Goal: Transaction & Acquisition: Purchase product/service

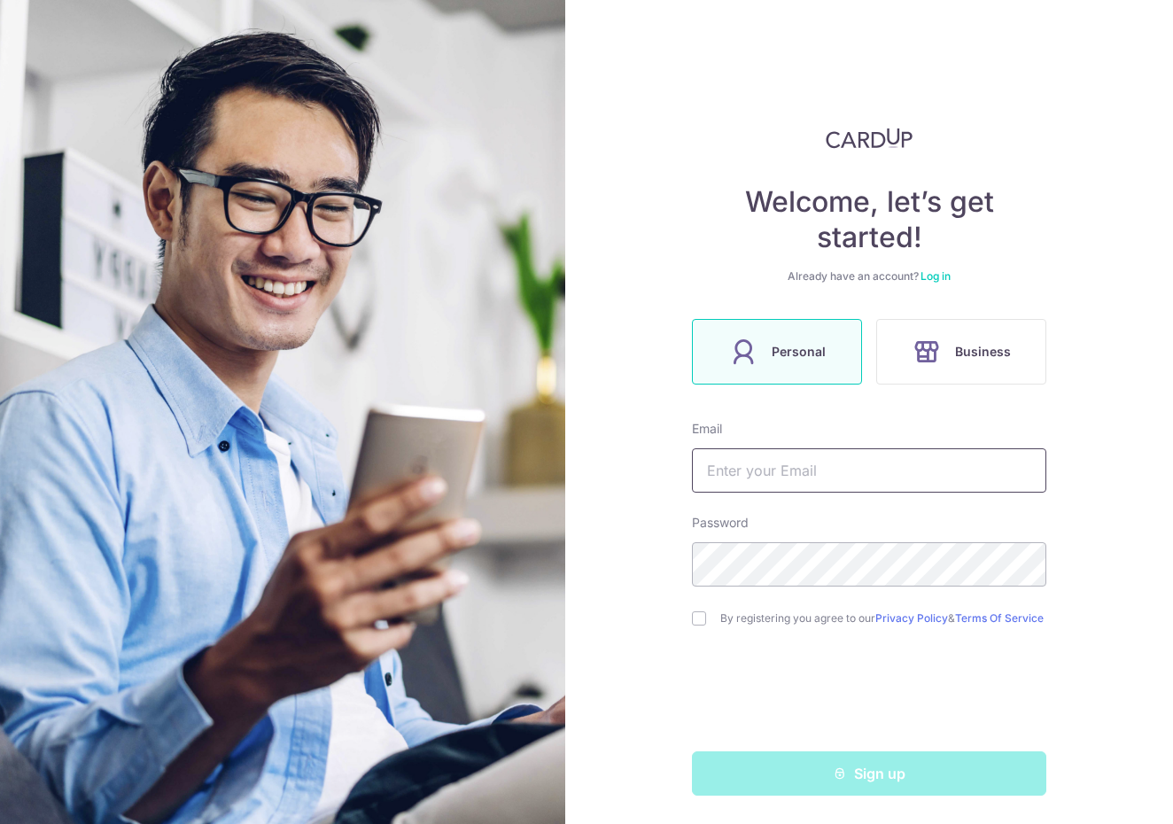
click at [722, 470] on input "text" at bounding box center [869, 470] width 355 height 44
type input "[EMAIL_ADDRESS][DOMAIN_NAME]"
click at [698, 622] on input "checkbox" at bounding box center [699, 619] width 14 height 14
checkbox input "true"
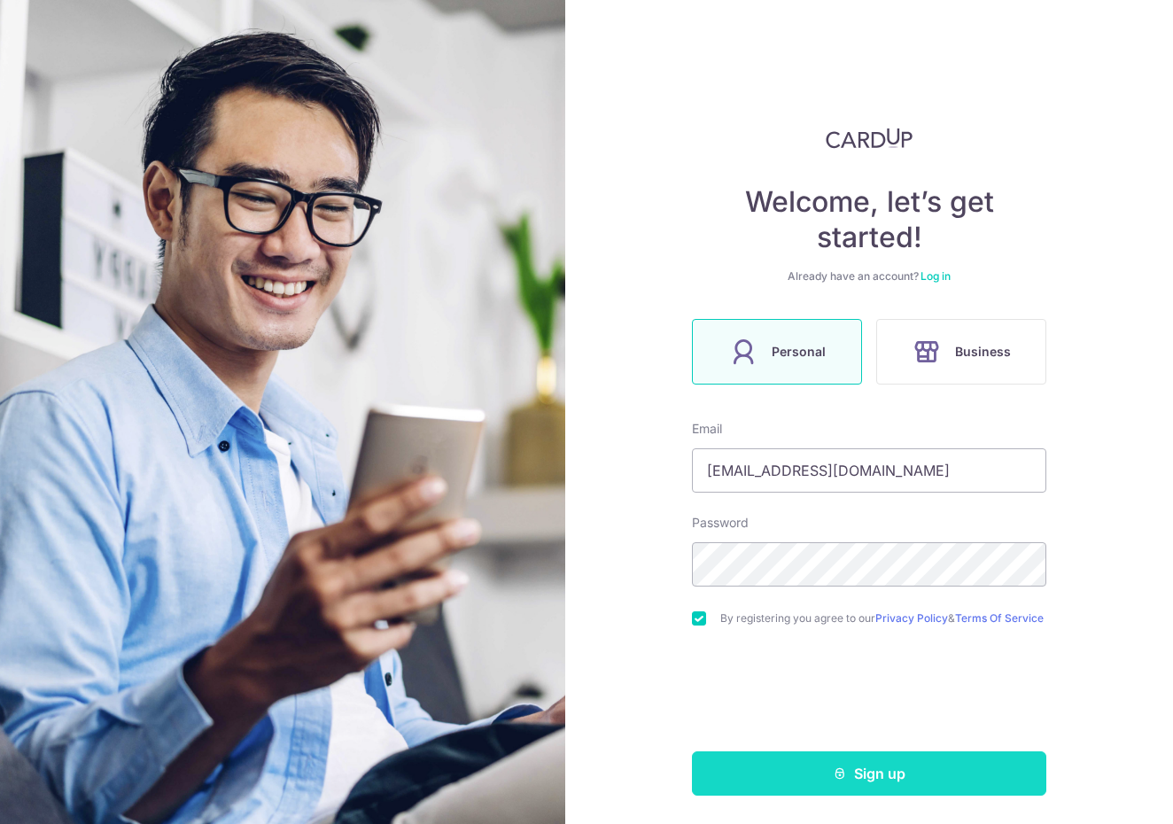
click at [805, 777] on button "Sign up" at bounding box center [869, 774] width 355 height 44
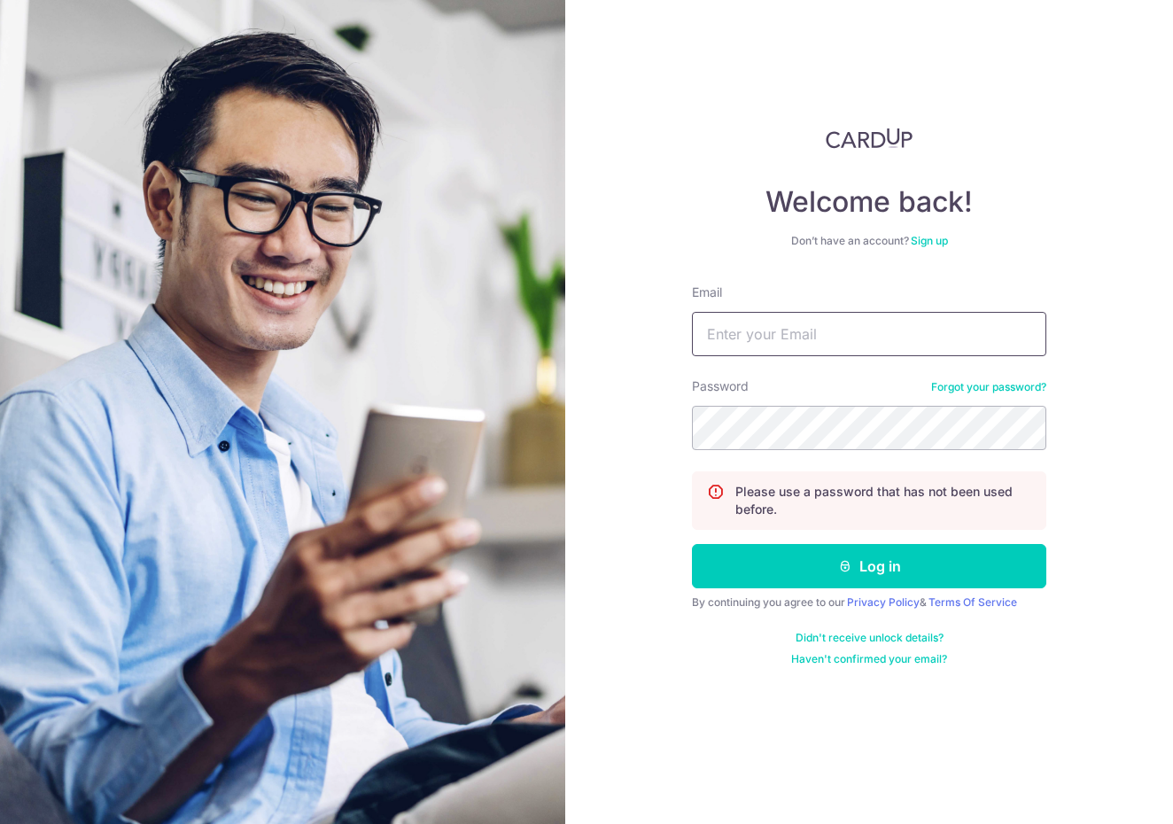
type input "[EMAIL_ADDRESS][DOMAIN_NAME]"
click at [638, 412] on div "Welcome back! Don’t have an account? Sign up Email ang_c_k@hotmail.com Password…" at bounding box center [869, 412] width 608 height 824
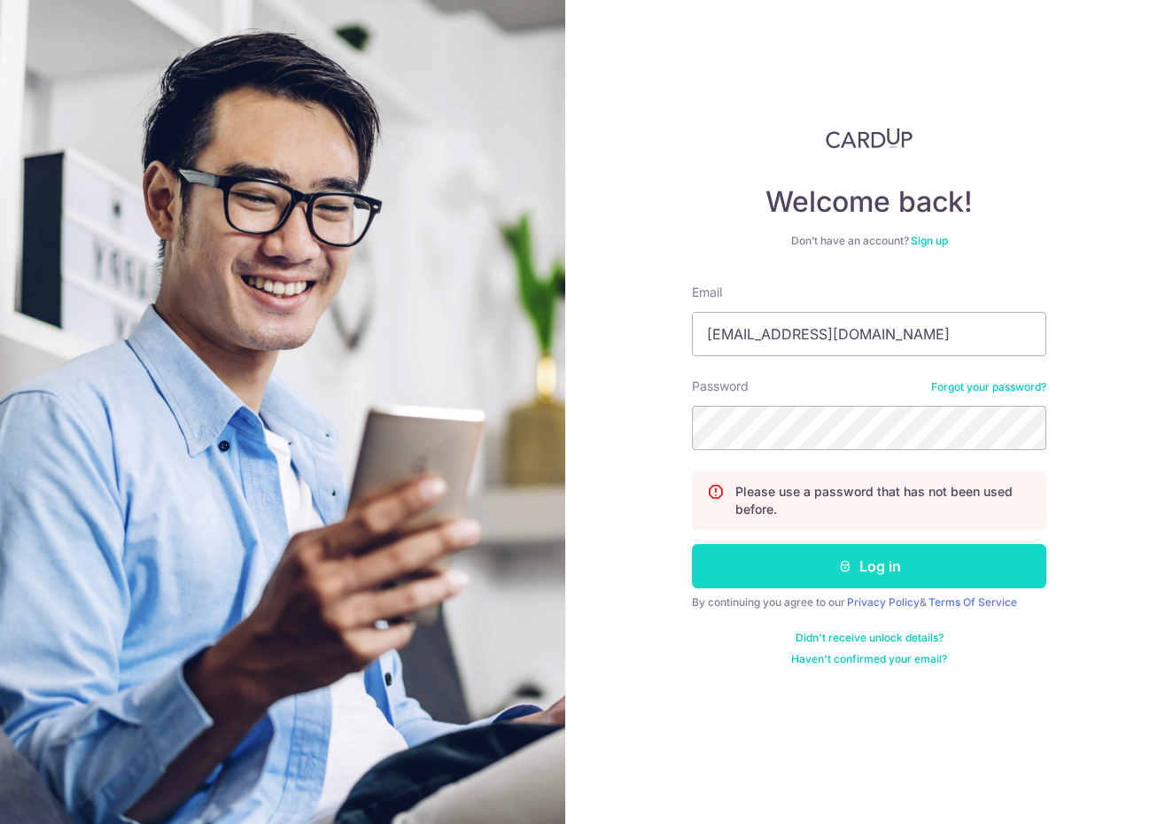
click at [736, 550] on button "Log in" at bounding box center [869, 566] width 355 height 44
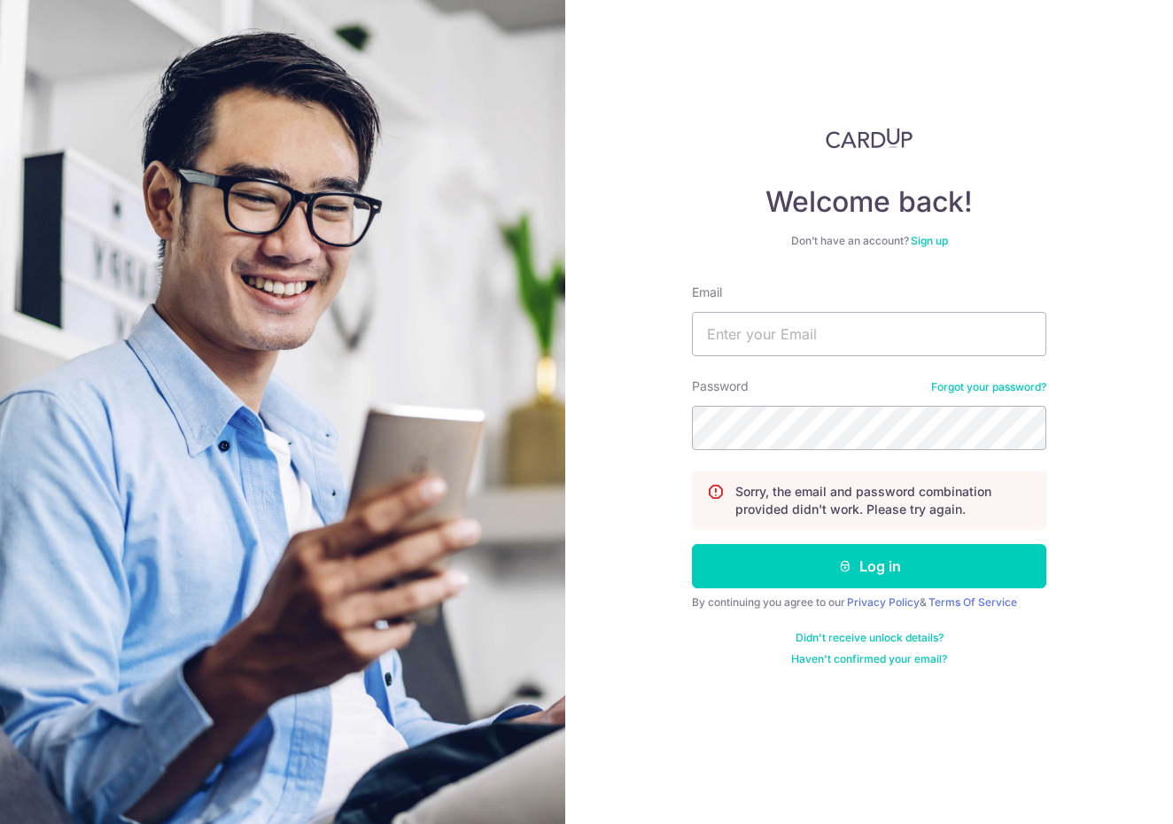
click at [924, 238] on link "Sign up" at bounding box center [929, 240] width 37 height 13
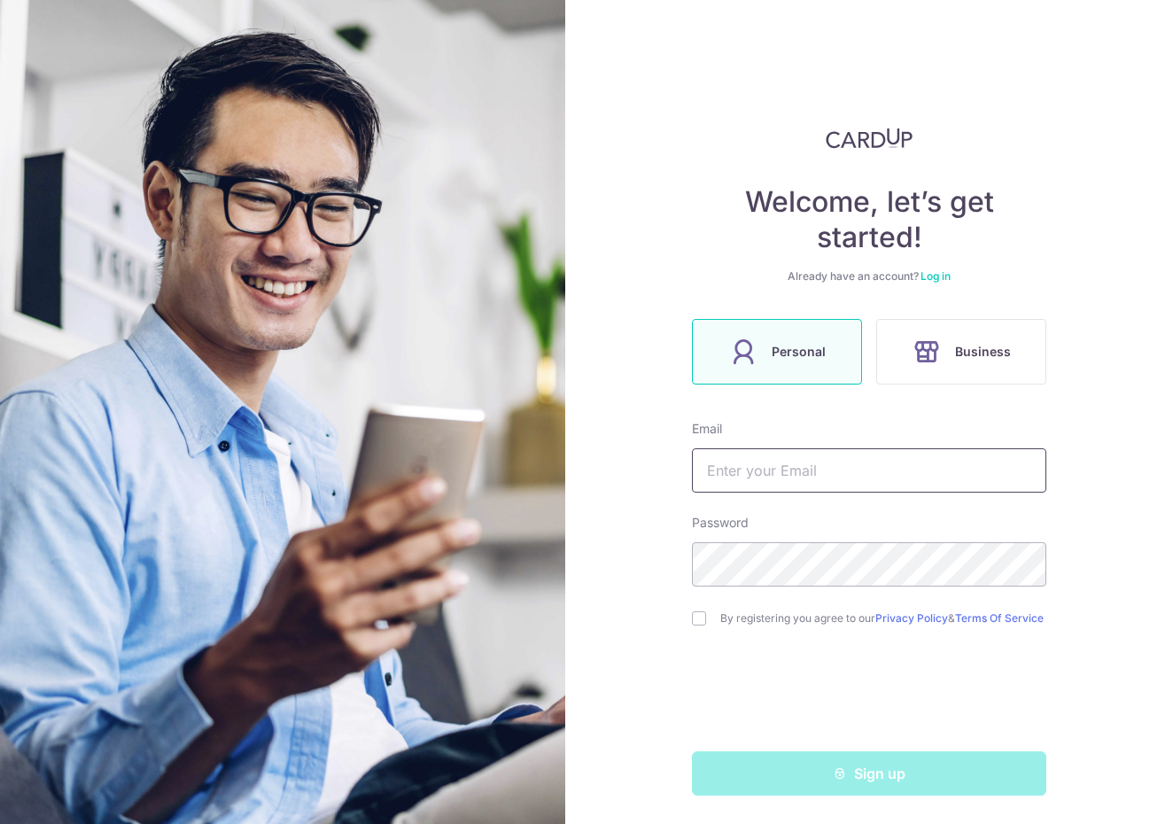
click at [854, 474] on input "text" at bounding box center [869, 470] width 355 height 44
type input "[EMAIL_ADDRESS][DOMAIN_NAME]"
click at [613, 547] on div "Welcome, let’s get started! Already have an account? Log in Personal Business E…" at bounding box center [869, 412] width 608 height 824
click at [694, 624] on input "checkbox" at bounding box center [699, 619] width 14 height 14
checkbox input "true"
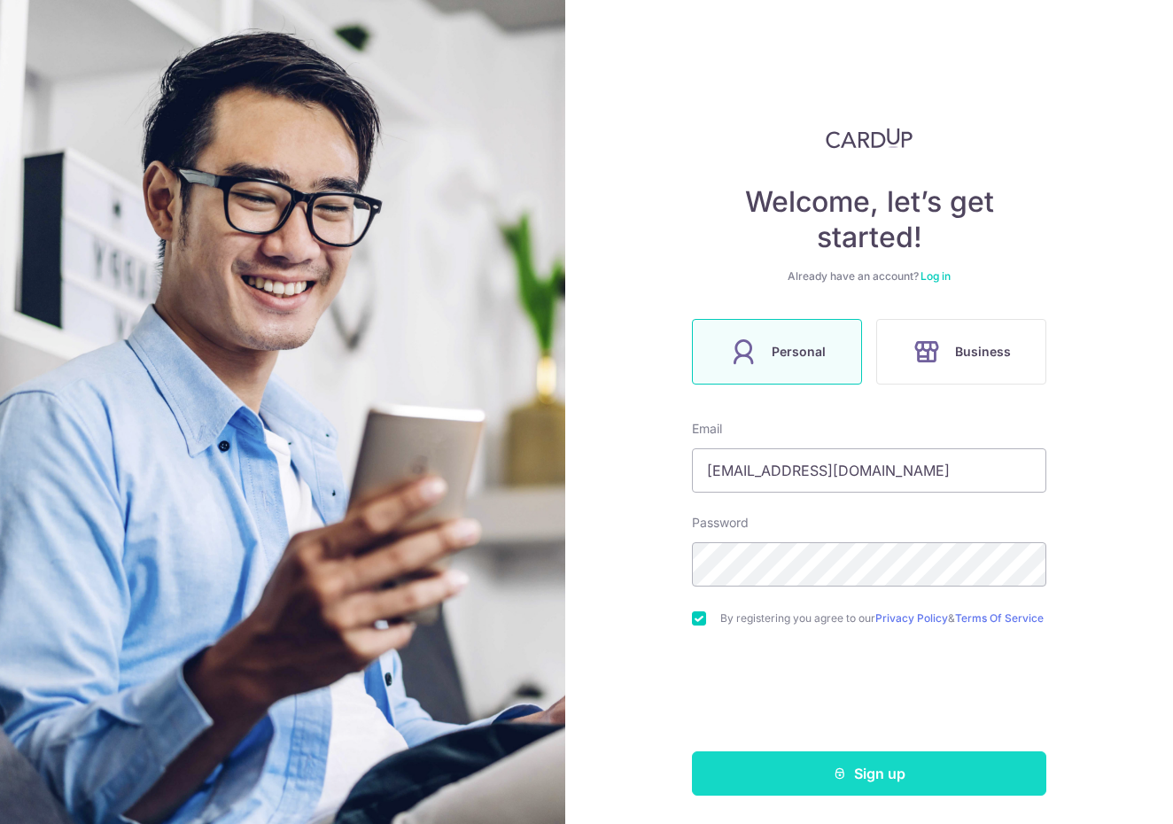
click at [810, 780] on button "Sign up" at bounding box center [869, 774] width 355 height 44
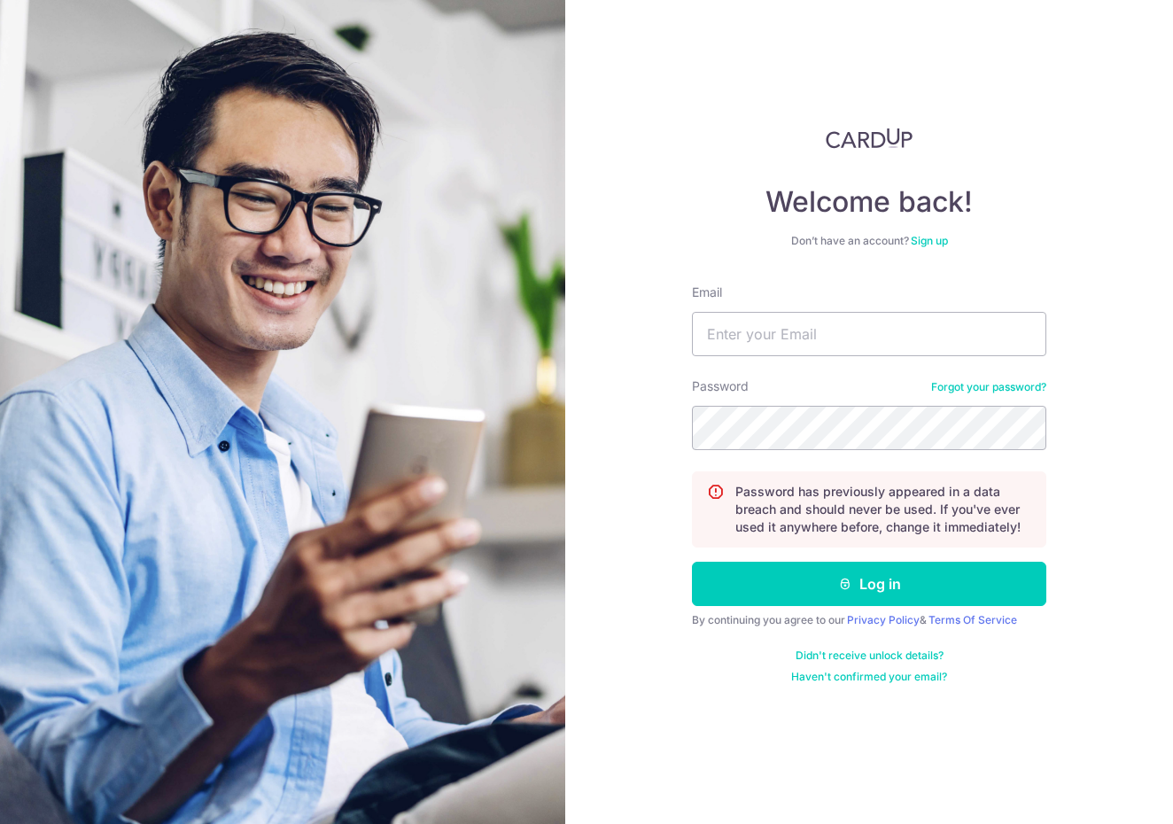
click at [869, 681] on link "Haven't confirmed your email?" at bounding box center [869, 677] width 156 height 14
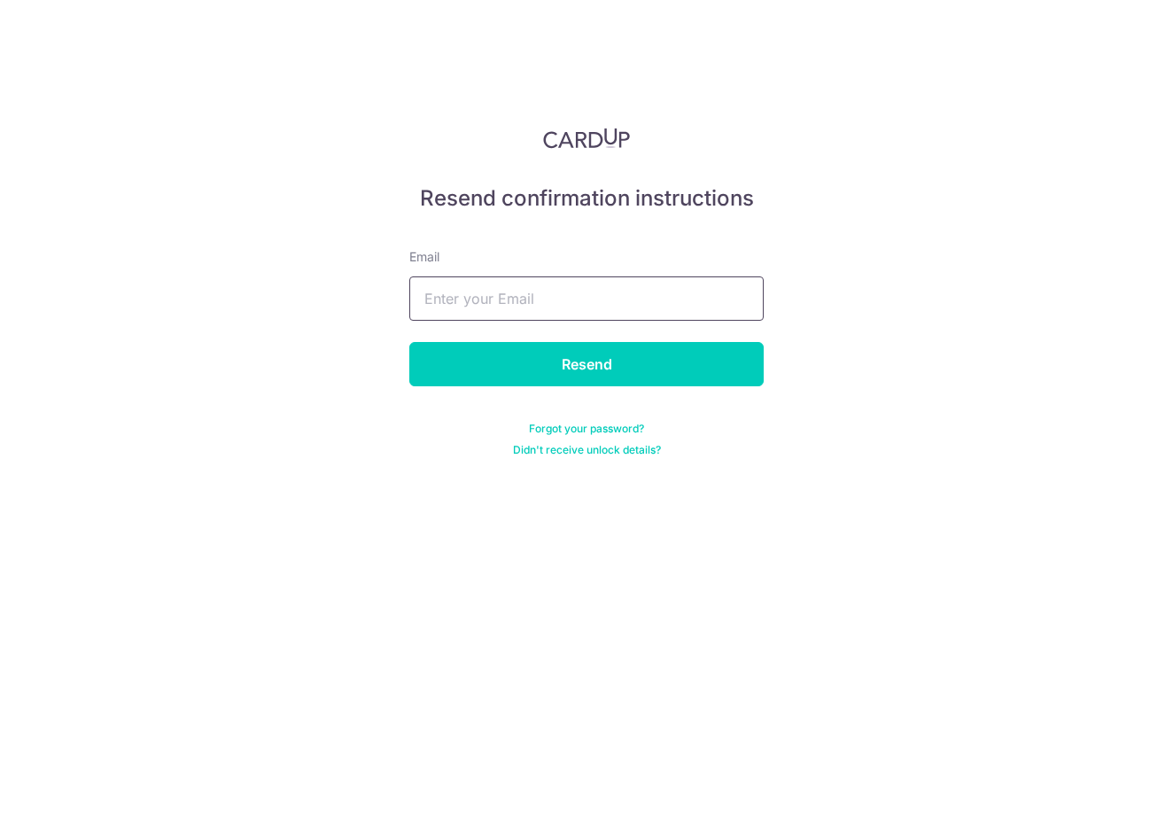
click at [521, 304] on input "text" at bounding box center [586, 299] width 355 height 44
type input "ang_c_k"
type input "[EMAIL_ADDRESS][DOMAIN_NAME]"
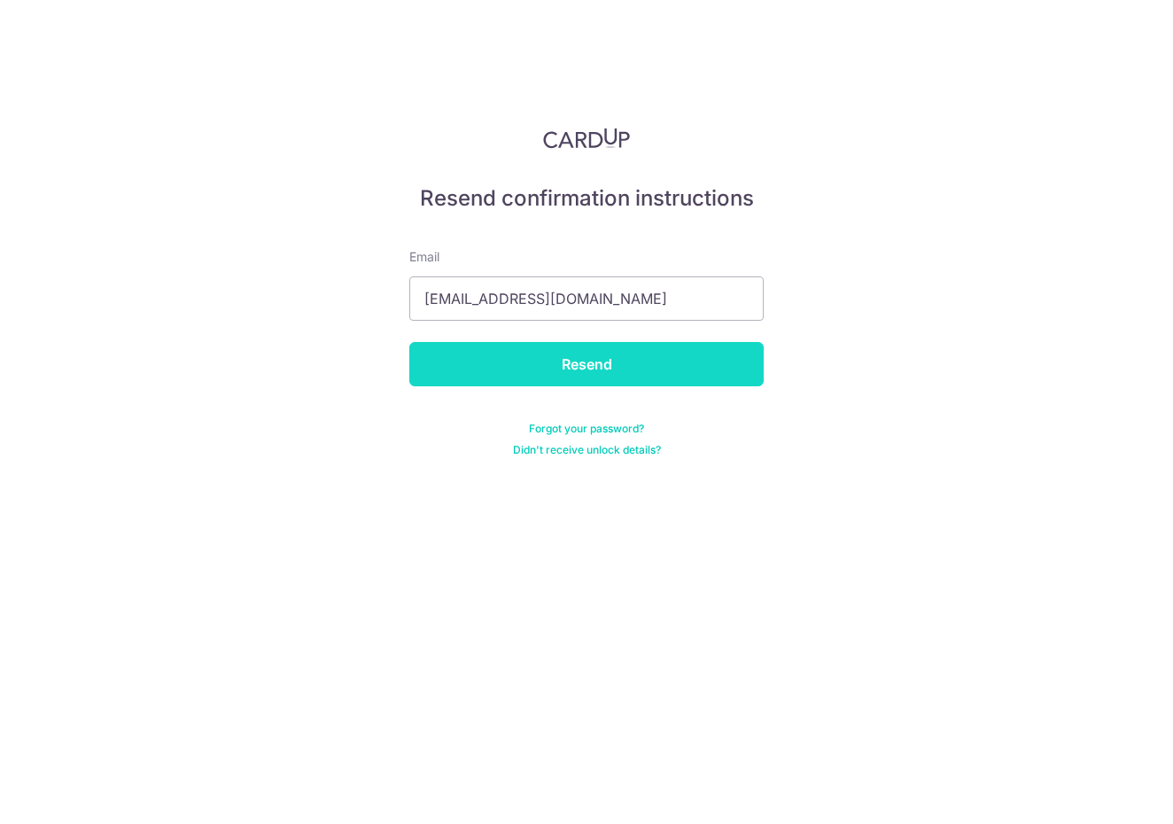
click at [529, 372] on input "Resend" at bounding box center [586, 364] width 355 height 44
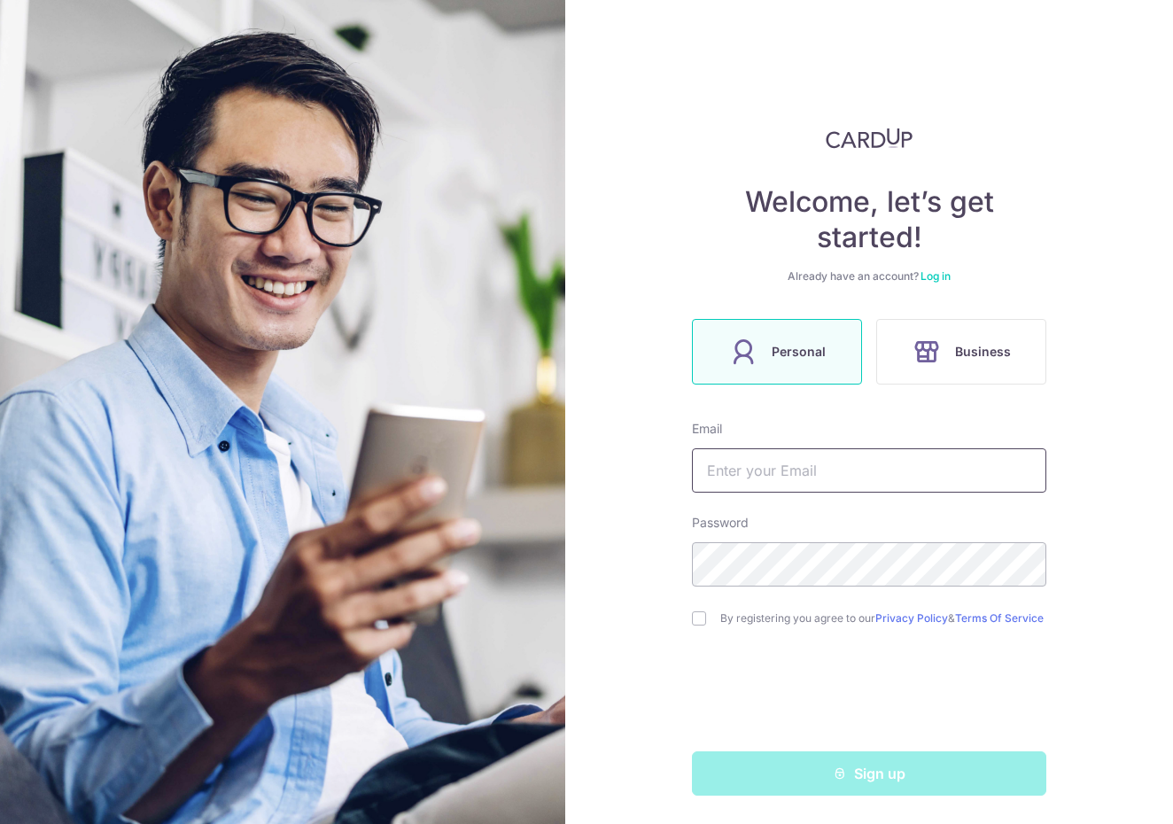
click at [726, 459] on input "text" at bounding box center [869, 470] width 355 height 44
type input "[EMAIL_ADDRESS][DOMAIN_NAME]"
click at [697, 623] on input "checkbox" at bounding box center [699, 619] width 14 height 14
checkbox input "true"
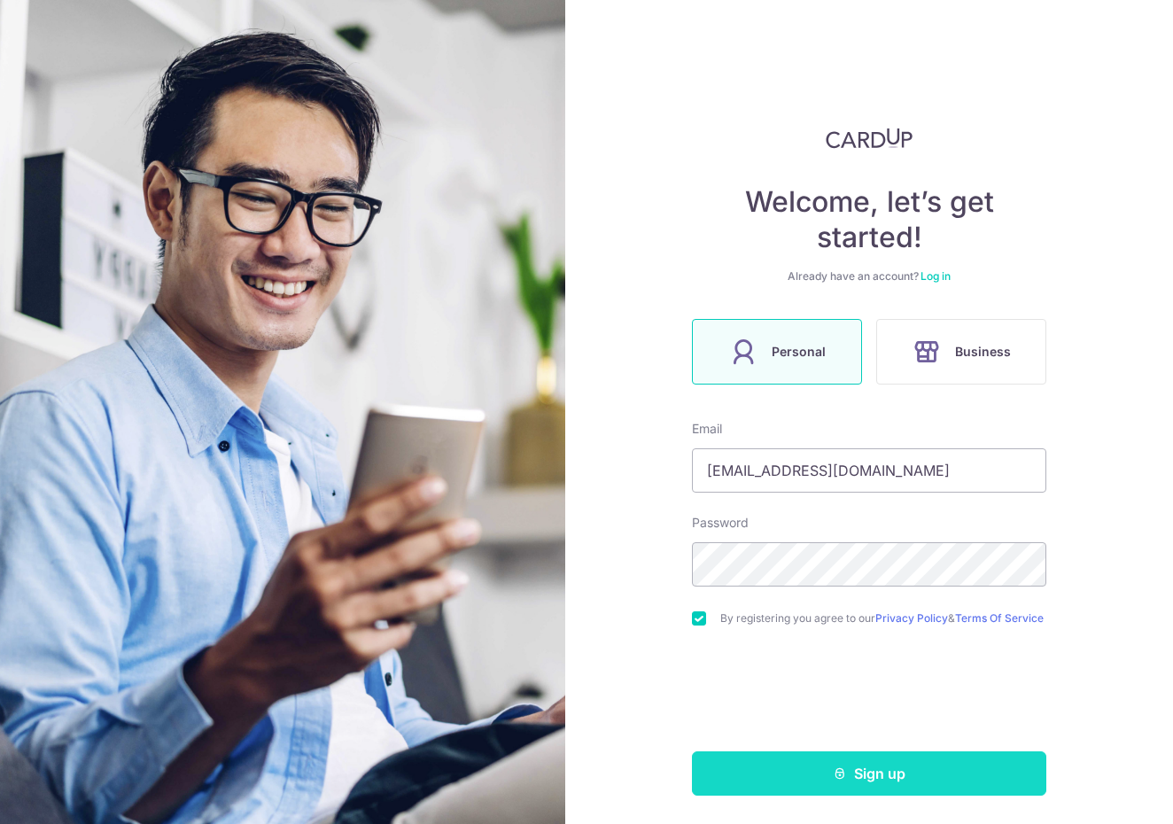
click at [787, 776] on button "Sign up" at bounding box center [869, 774] width 355 height 44
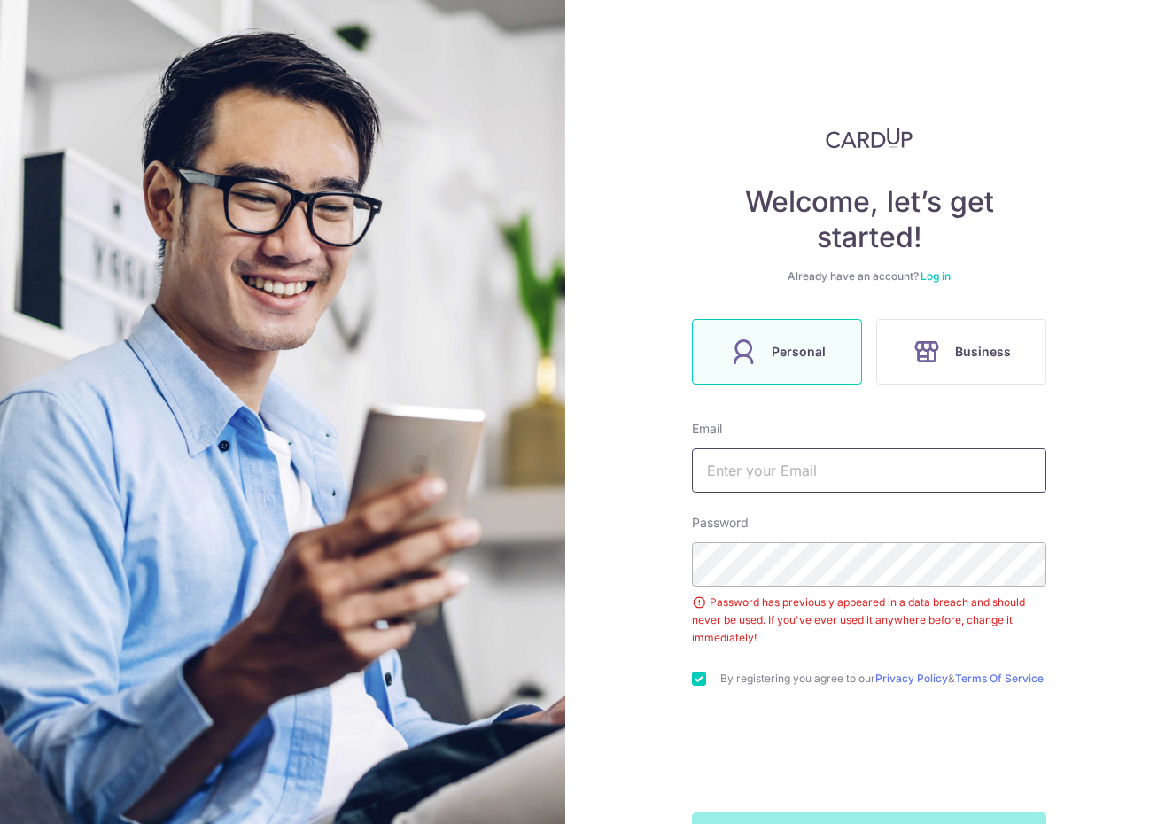
click at [734, 479] on input "text" at bounding box center [869, 470] width 355 height 44
type input "[EMAIL_ADDRESS][DOMAIN_NAME]"
click at [592, 489] on div "Welcome, let’s get started! Already have an account? Log in Personal Business E…" at bounding box center [869, 412] width 608 height 824
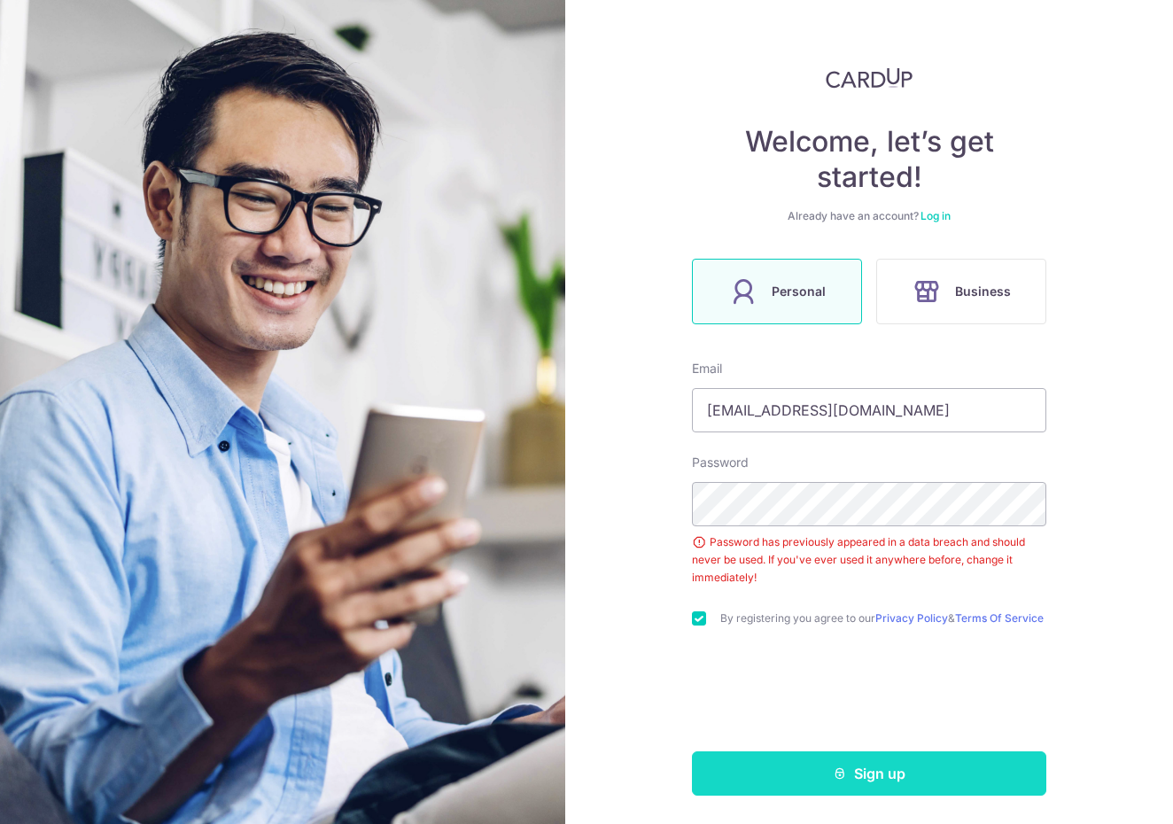
scroll to position [67, 0]
click at [810, 775] on button "Sign up" at bounding box center [869, 774] width 355 height 44
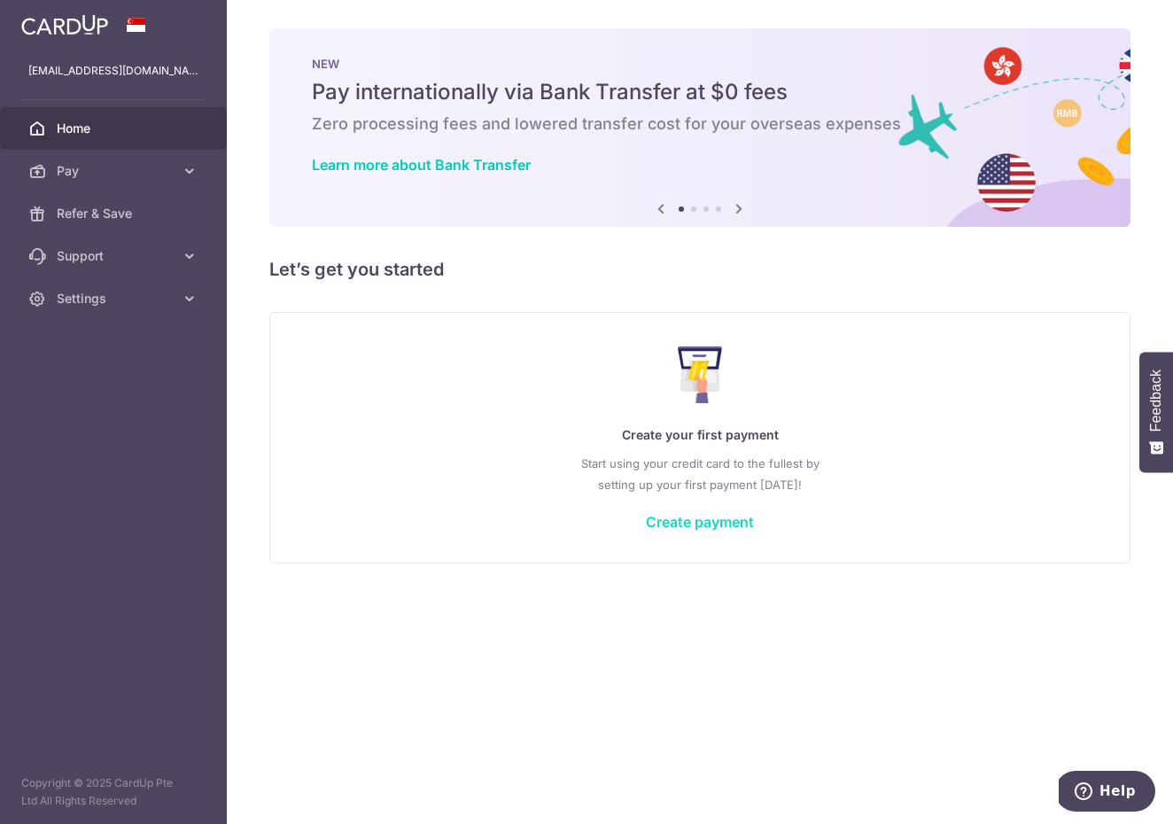
click at [698, 523] on link "Create payment" at bounding box center [700, 522] width 108 height 18
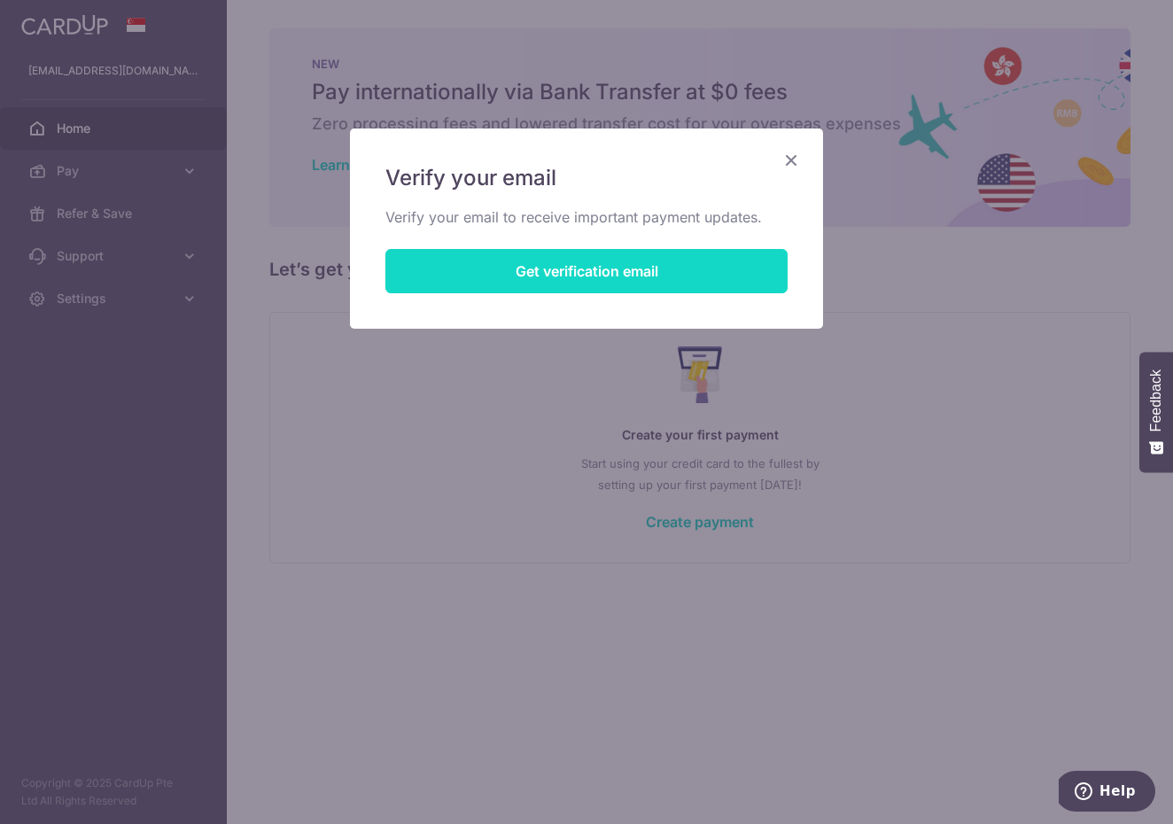
click at [524, 277] on button "Get verification email" at bounding box center [587, 271] width 402 height 44
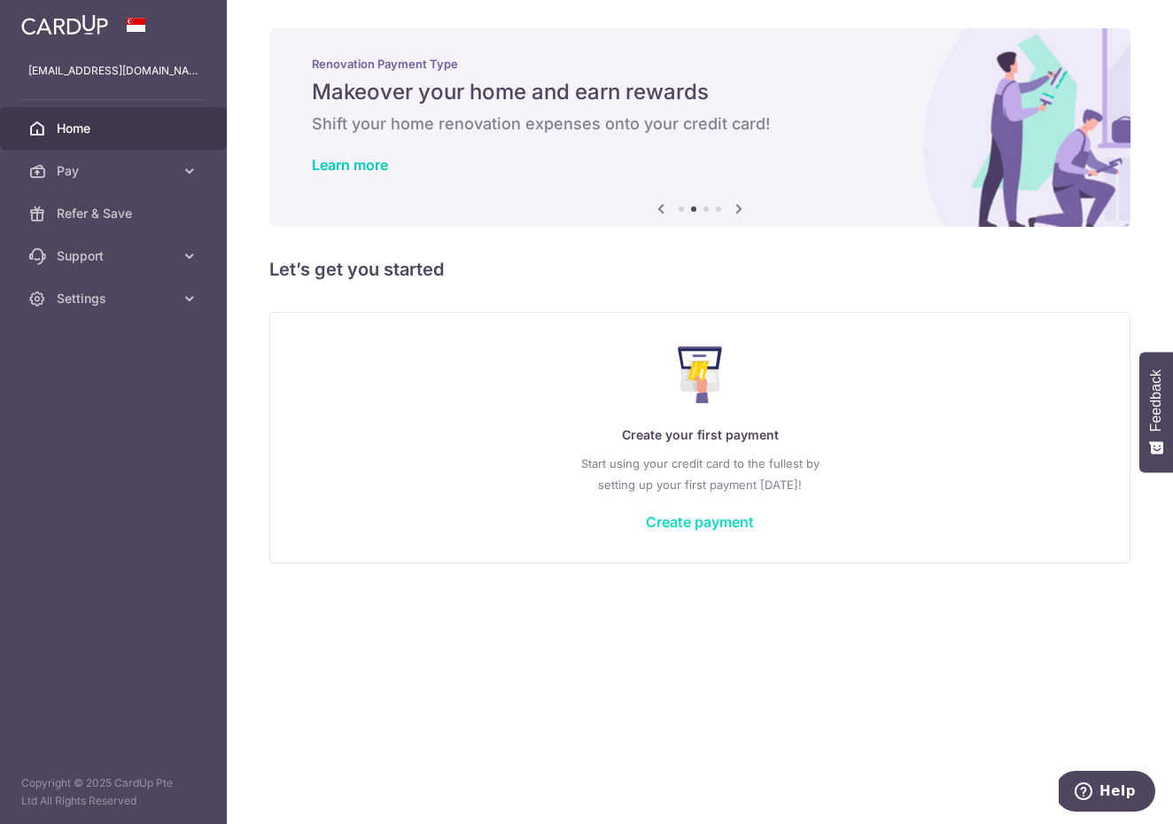
click at [712, 517] on link "Create payment" at bounding box center [700, 522] width 108 height 18
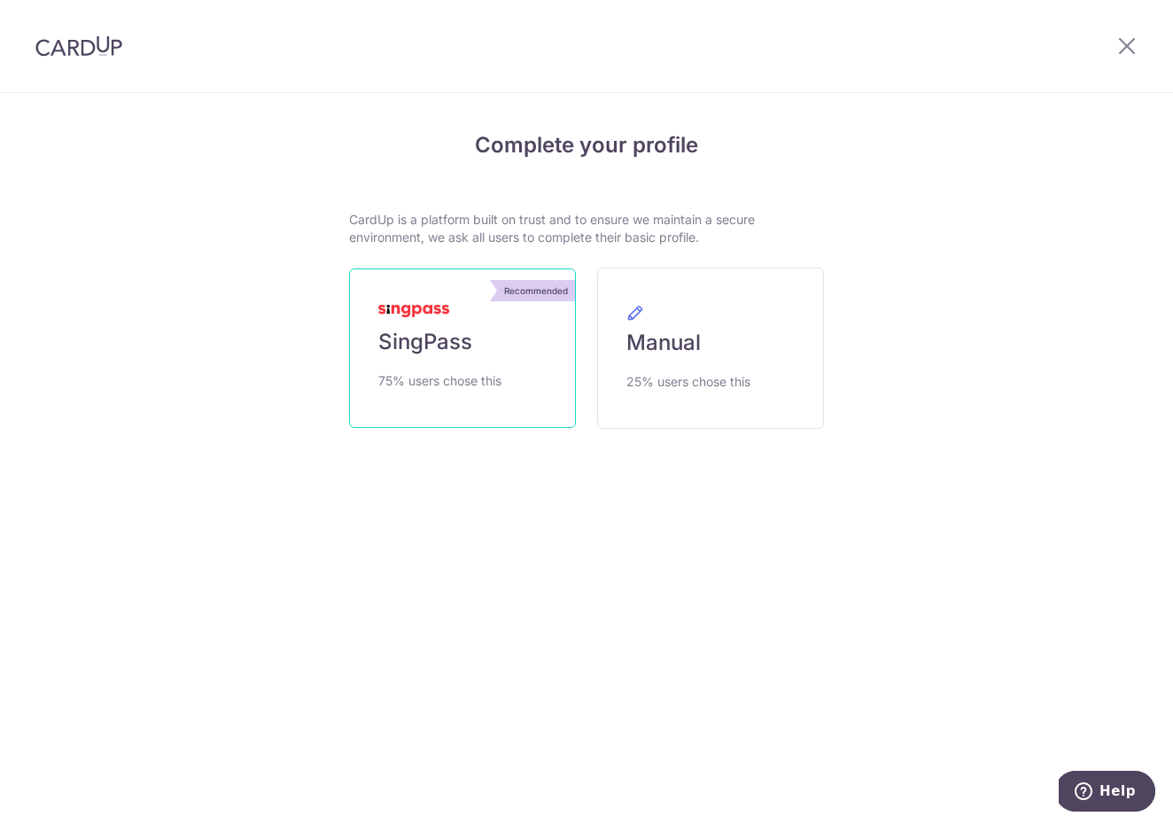
click at [437, 336] on span "SingPass" at bounding box center [425, 342] width 94 height 28
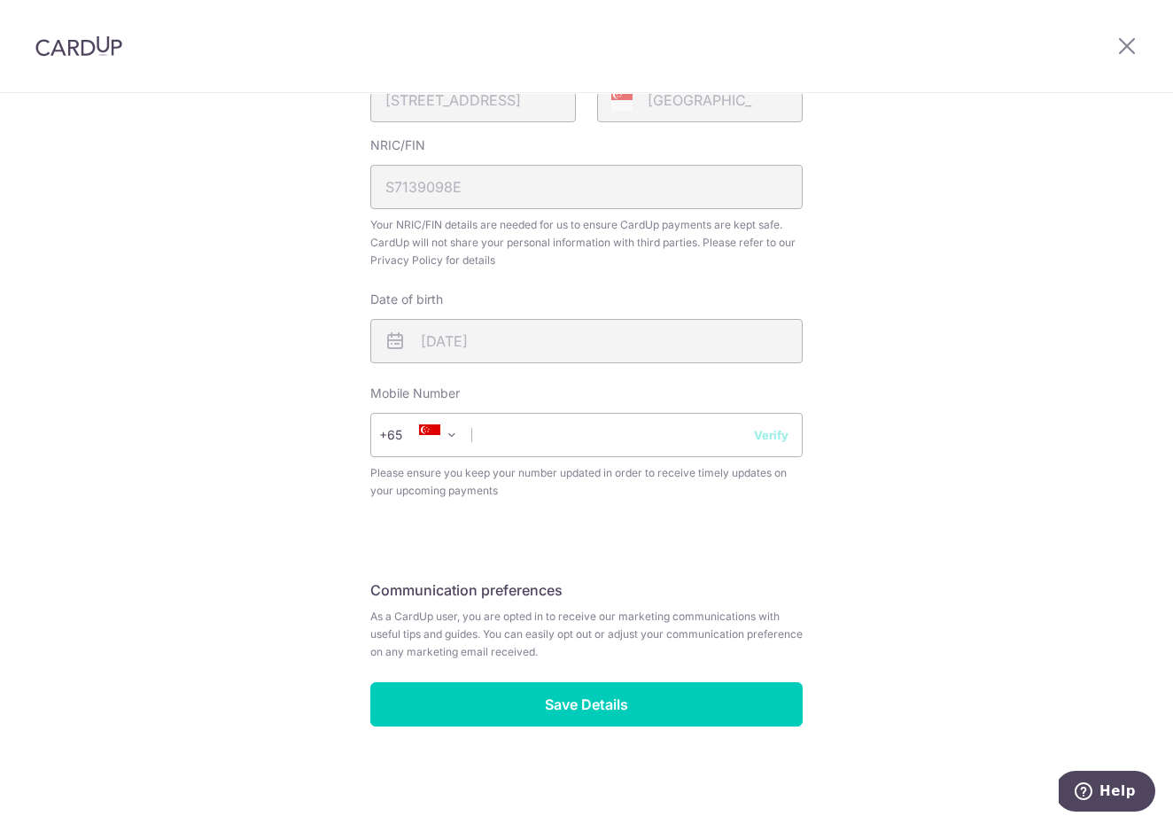
scroll to position [488, 0]
click at [771, 440] on button "Verify" at bounding box center [771, 435] width 35 height 18
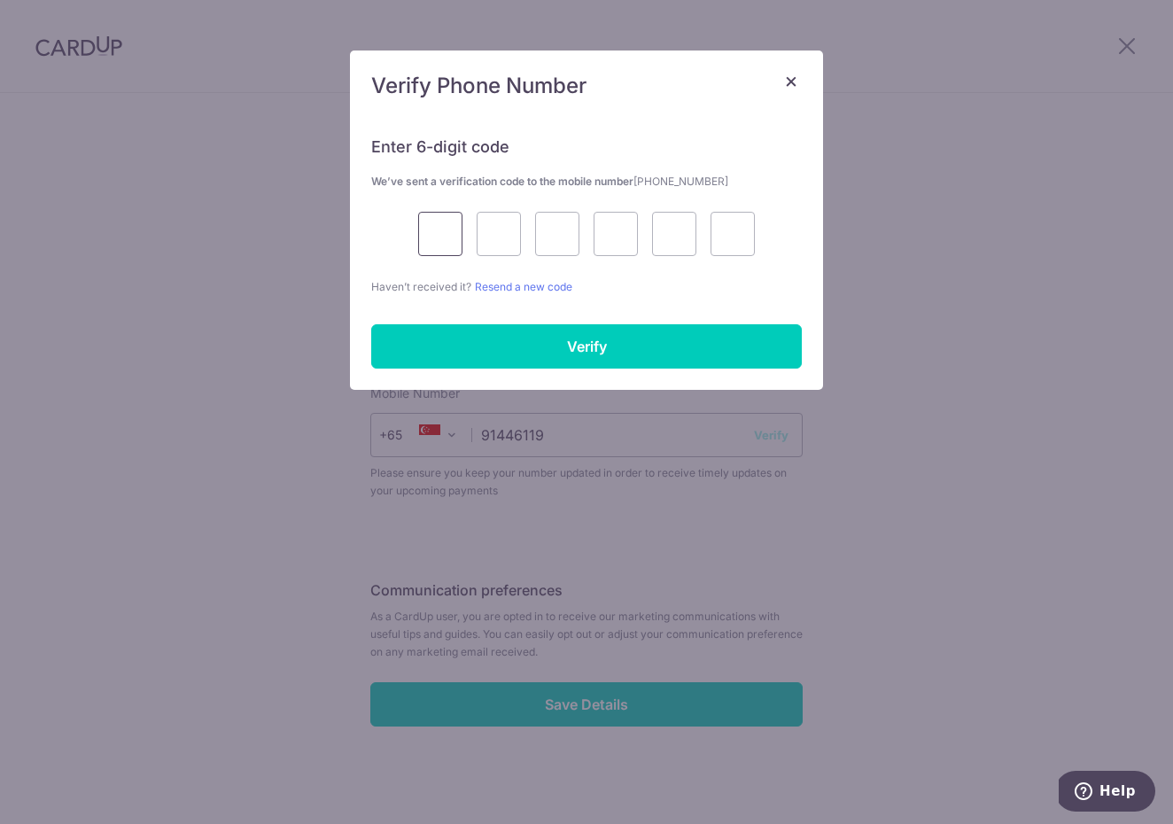
click at [444, 230] on input "text" at bounding box center [440, 234] width 44 height 44
click at [786, 82] on span "×" at bounding box center [791, 80] width 14 height 26
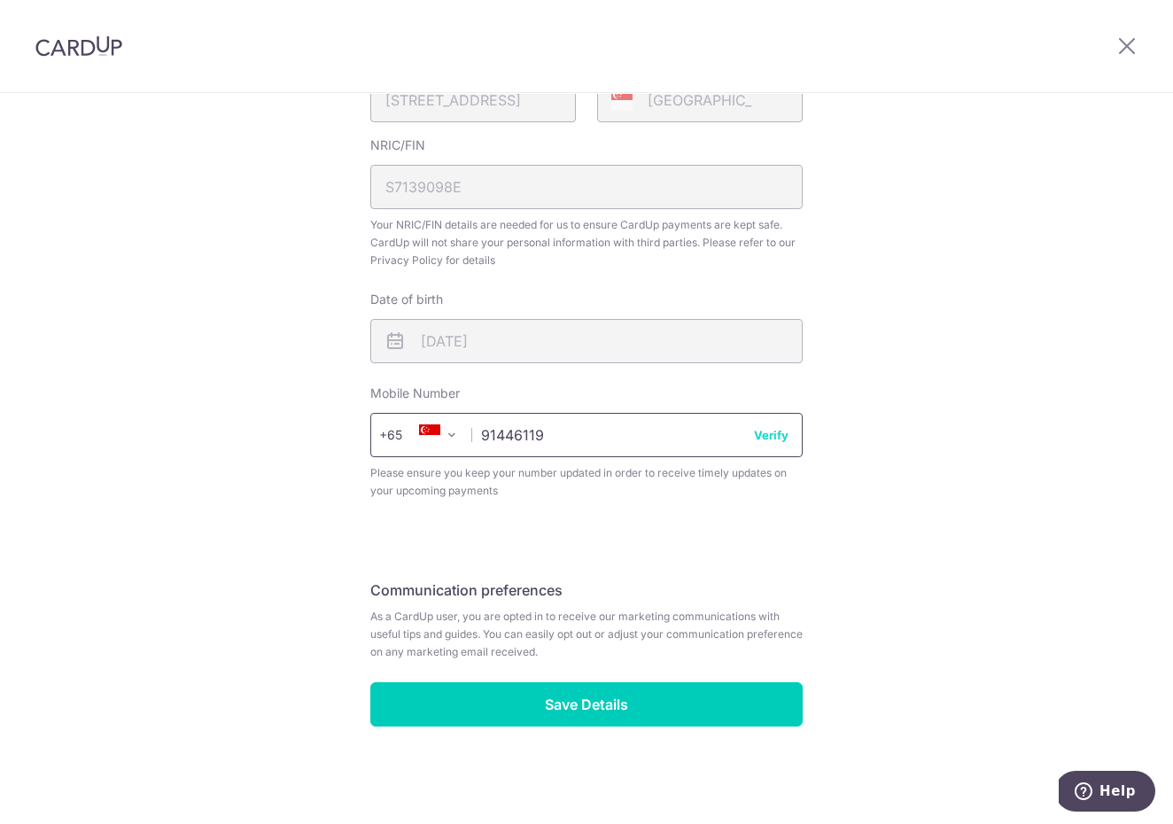
click at [611, 440] on input "91446119" at bounding box center [586, 435] width 433 height 44
type input "91446118"
click at [774, 440] on button "Verify" at bounding box center [771, 435] width 35 height 18
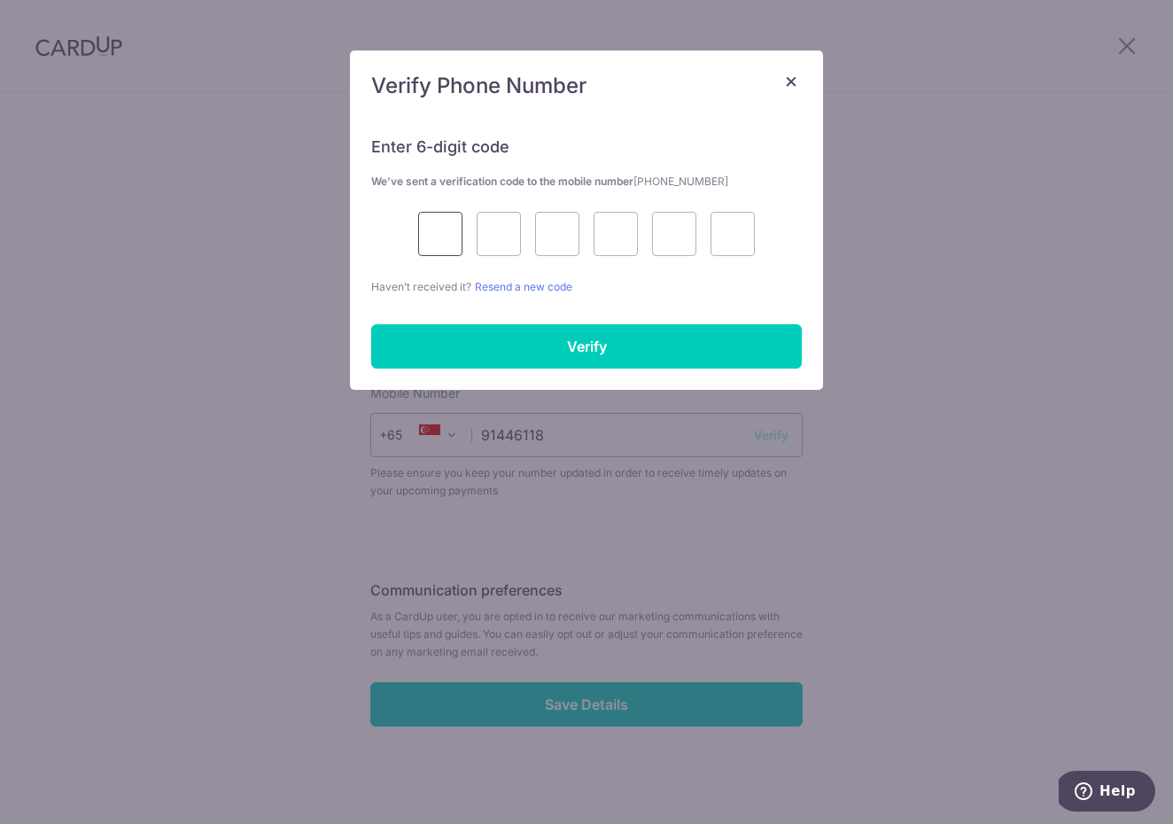
click at [430, 252] on input "text" at bounding box center [440, 234] width 44 height 44
type input "5"
type input "2"
type input "7"
type input "1"
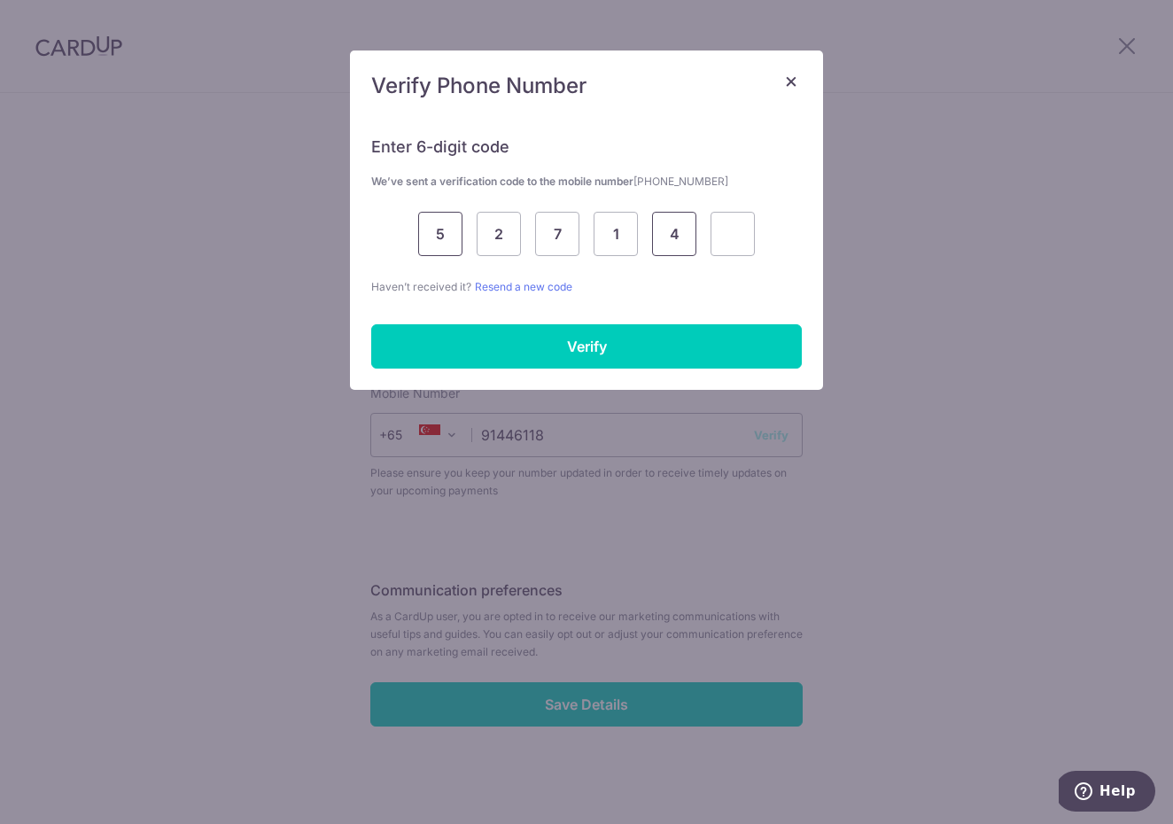
type input "4"
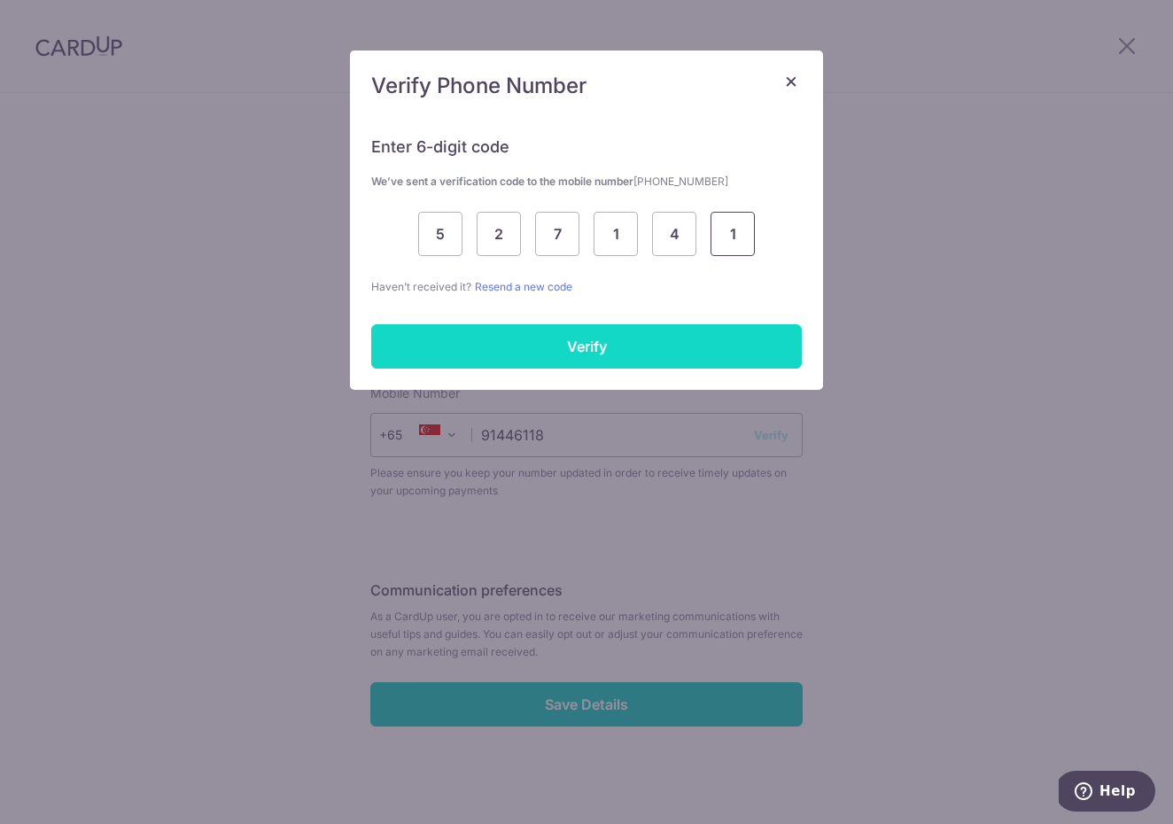
type input "1"
click at [478, 345] on input "Verify" at bounding box center [586, 346] width 431 height 44
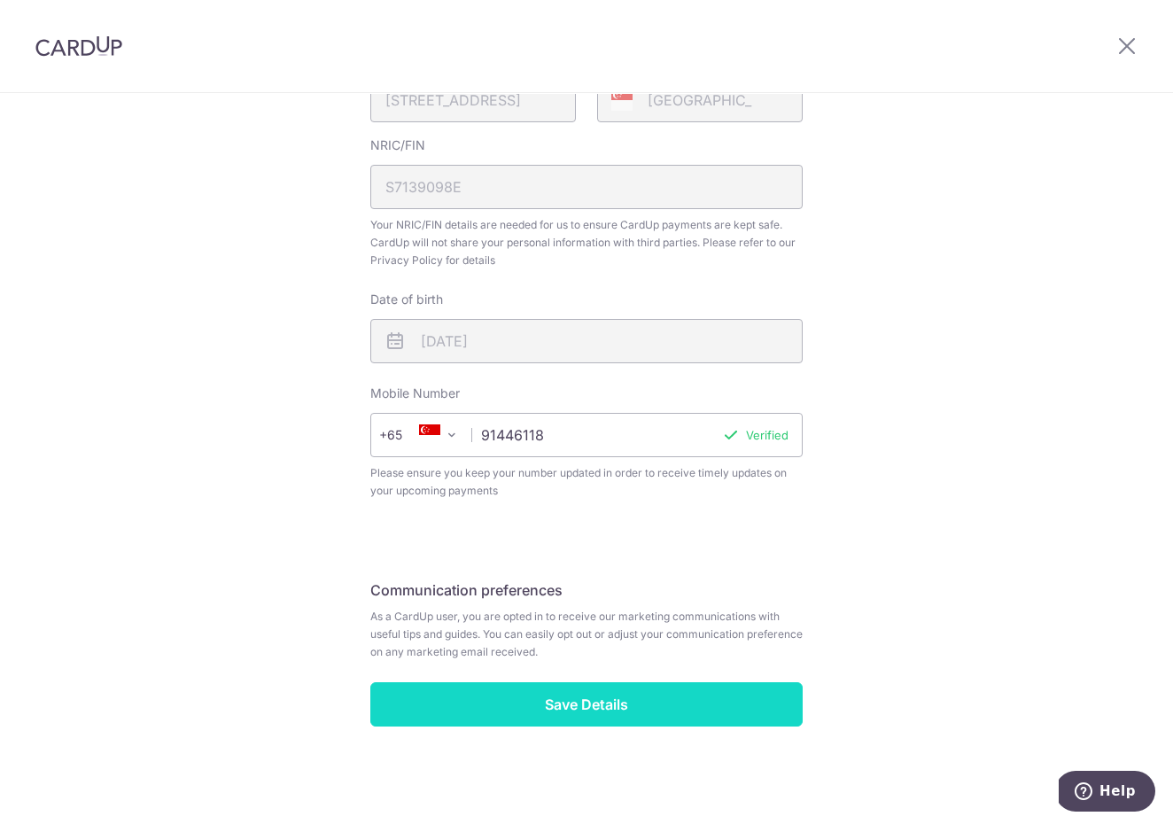
click at [537, 711] on input "Save Details" at bounding box center [586, 704] width 433 height 44
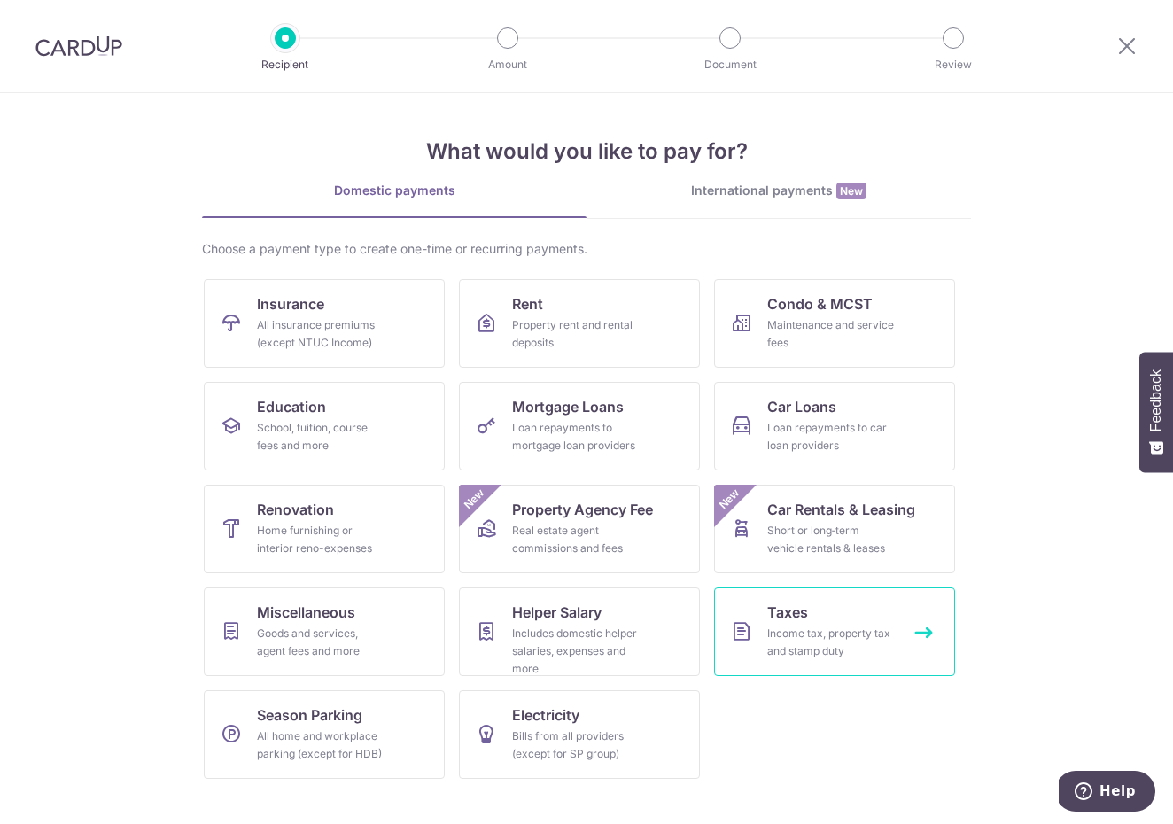
click at [794, 613] on span "Taxes" at bounding box center [788, 612] width 41 height 21
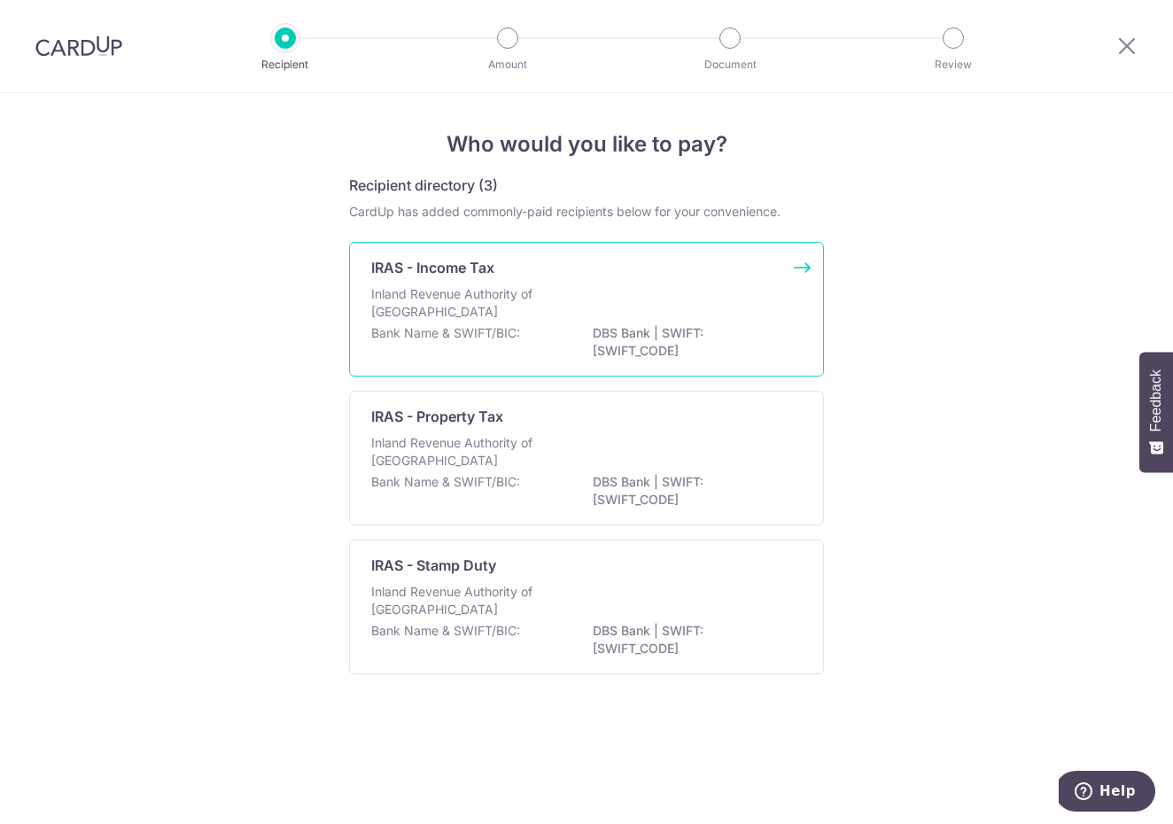
click at [459, 267] on p "IRAS - Income Tax" at bounding box center [432, 267] width 123 height 21
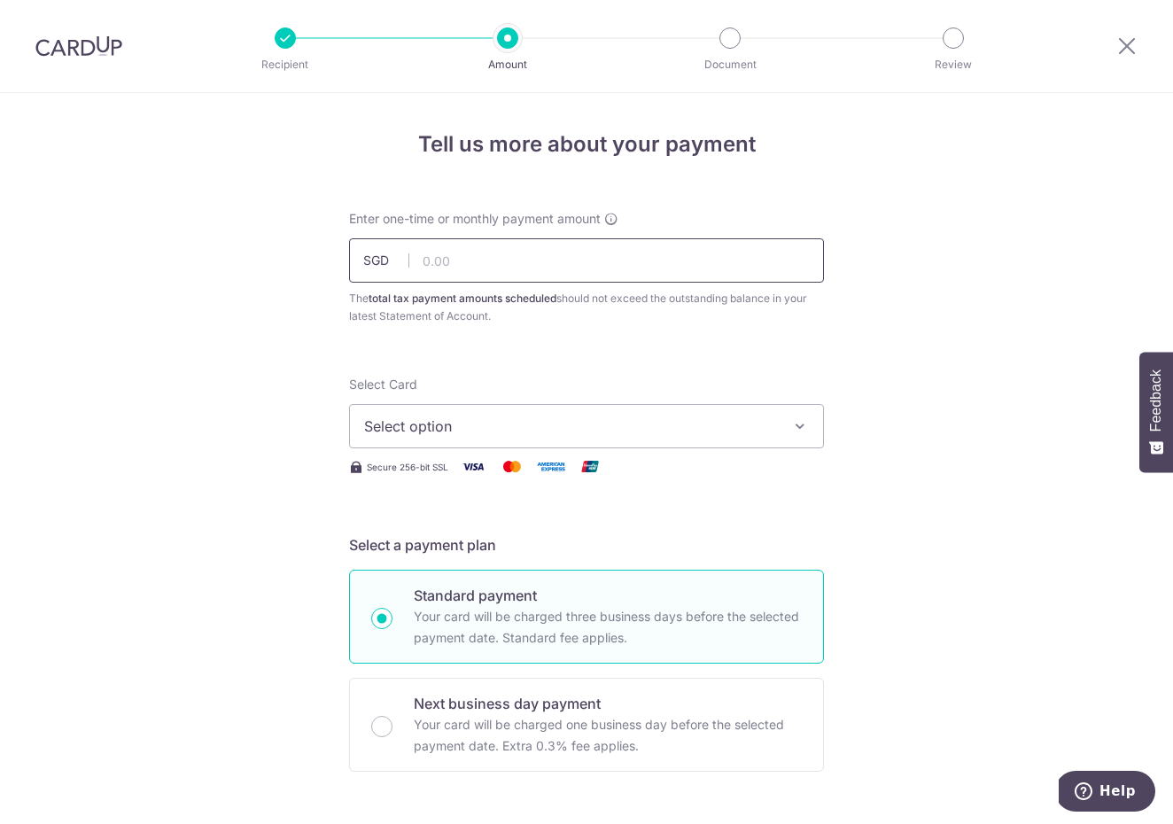
click at [456, 260] on input "text" at bounding box center [586, 260] width 475 height 44
type input "1,000.00"
click at [480, 429] on span "Select option" at bounding box center [570, 426] width 413 height 21
click at [446, 479] on span "Add credit card" at bounding box center [602, 476] width 413 height 18
